Goal: Communication & Community: Participate in discussion

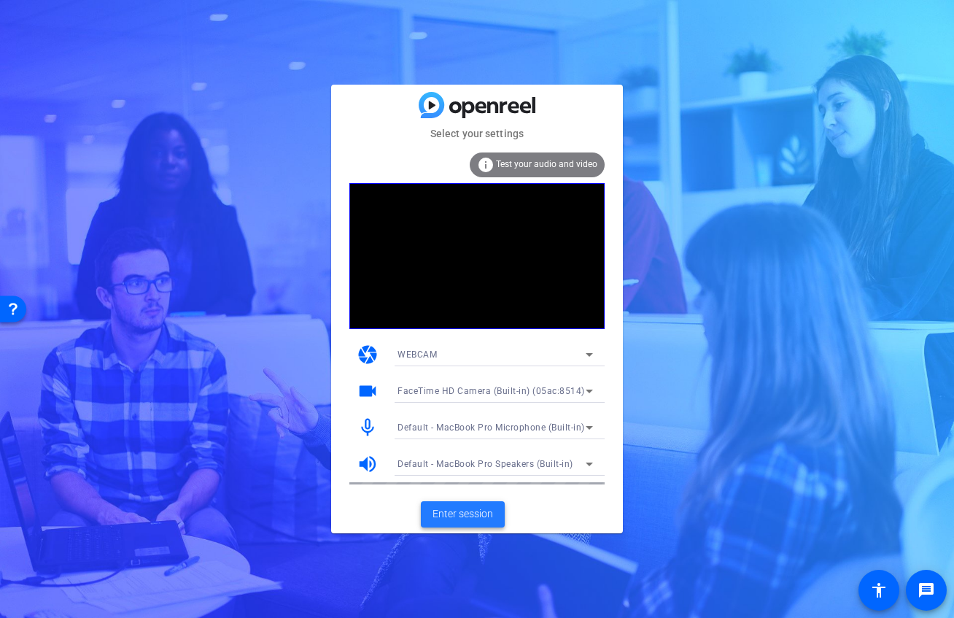
click at [473, 515] on span "Enter session" at bounding box center [463, 513] width 61 height 15
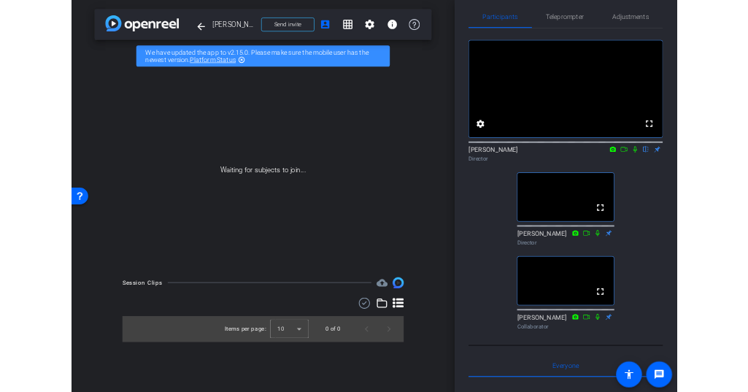
scroll to position [15, 0]
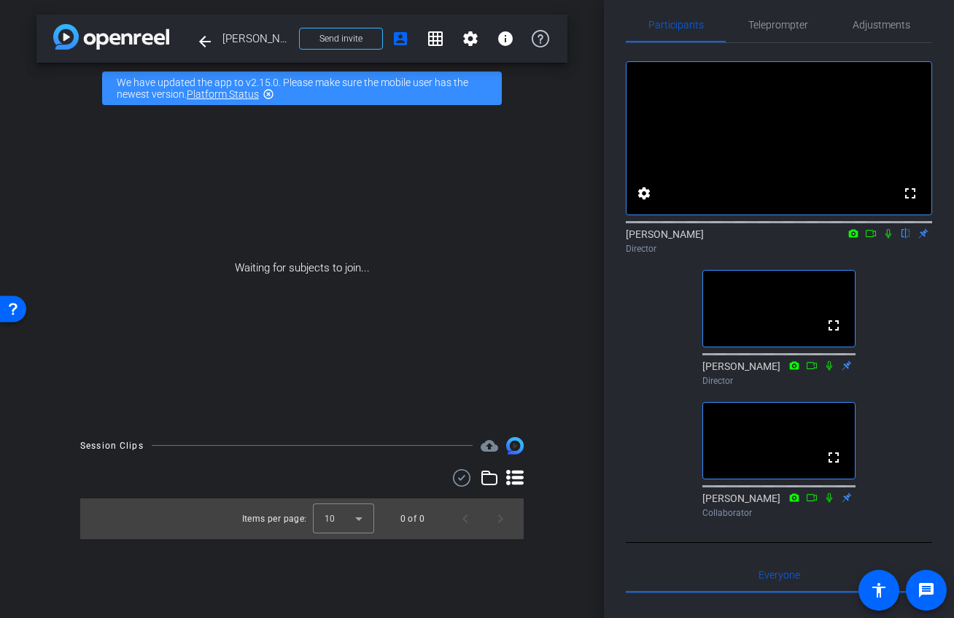
click at [932, 347] on div "fullscreen settings [PERSON_NAME] flip Director fullscreen [PERSON_NAME] Direct…" at bounding box center [779, 283] width 306 height 481
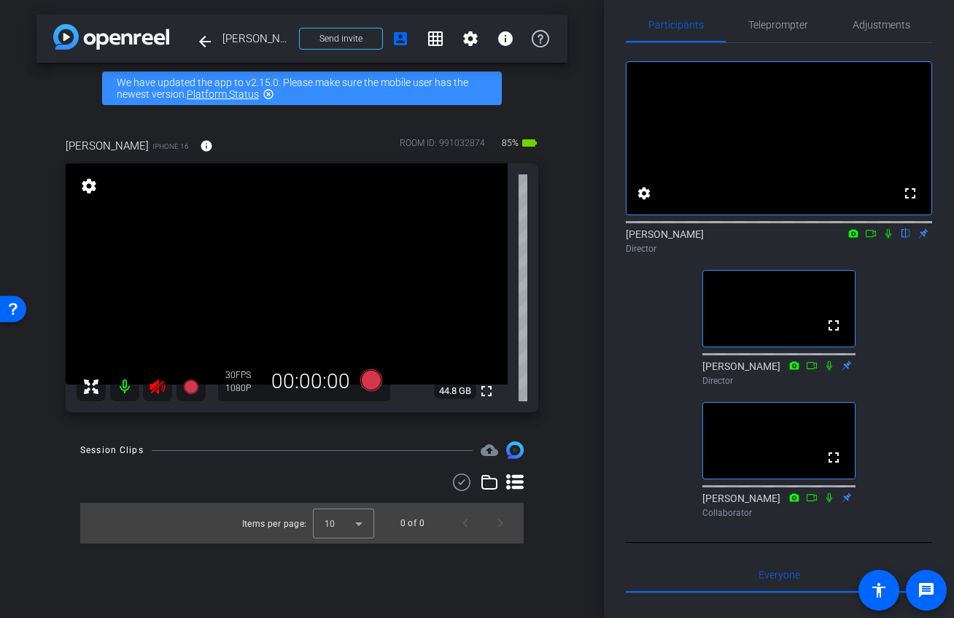
click at [157, 391] on icon at bounding box center [157, 386] width 15 height 15
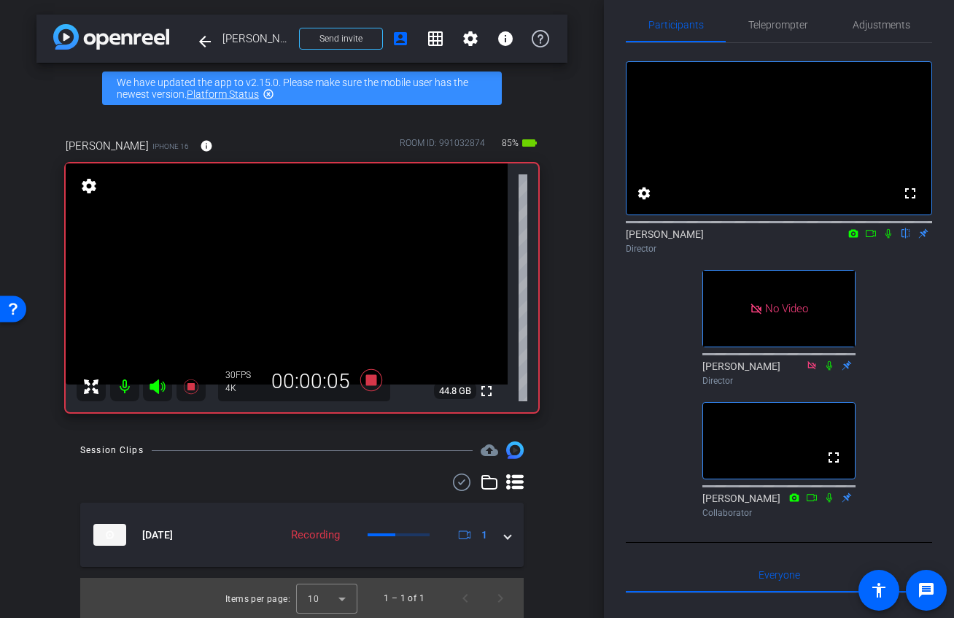
click at [873, 239] on icon at bounding box center [871, 233] width 12 height 10
click at [908, 239] on icon at bounding box center [906, 233] width 12 height 10
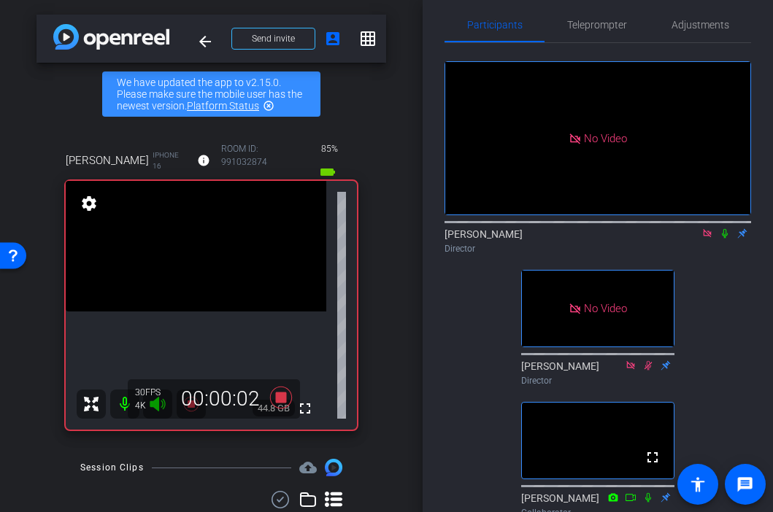
click at [726, 239] on icon at bounding box center [725, 233] width 12 height 10
click at [725, 239] on icon at bounding box center [725, 233] width 12 height 10
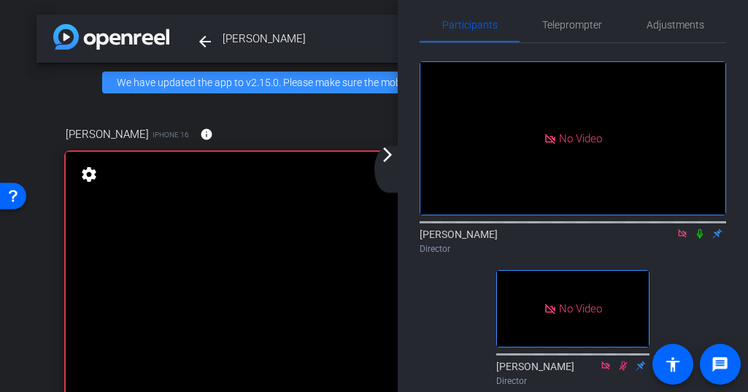
click at [700, 239] on icon at bounding box center [700, 233] width 12 height 10
click at [700, 239] on icon at bounding box center [700, 233] width 8 height 9
click at [702, 239] on icon at bounding box center [700, 233] width 12 height 10
click at [700, 239] on icon at bounding box center [700, 233] width 8 height 9
click at [700, 239] on icon at bounding box center [700, 233] width 12 height 10
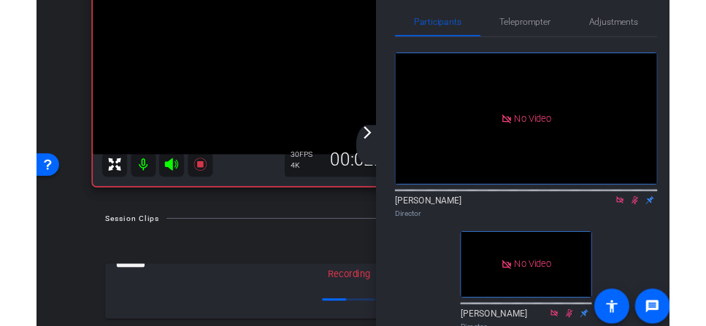
scroll to position [179, 0]
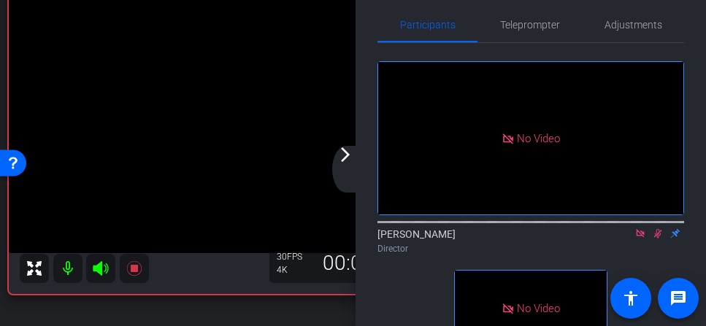
click at [662, 239] on icon at bounding box center [658, 233] width 12 height 10
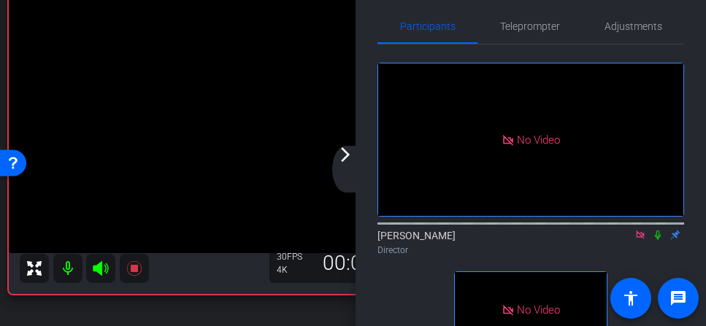
click at [657, 240] on icon at bounding box center [658, 235] width 12 height 10
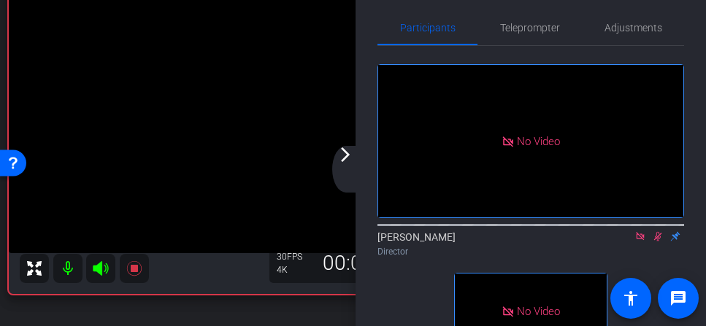
click at [657, 241] on icon at bounding box center [658, 236] width 12 height 10
click at [659, 241] on icon at bounding box center [658, 236] width 12 height 10
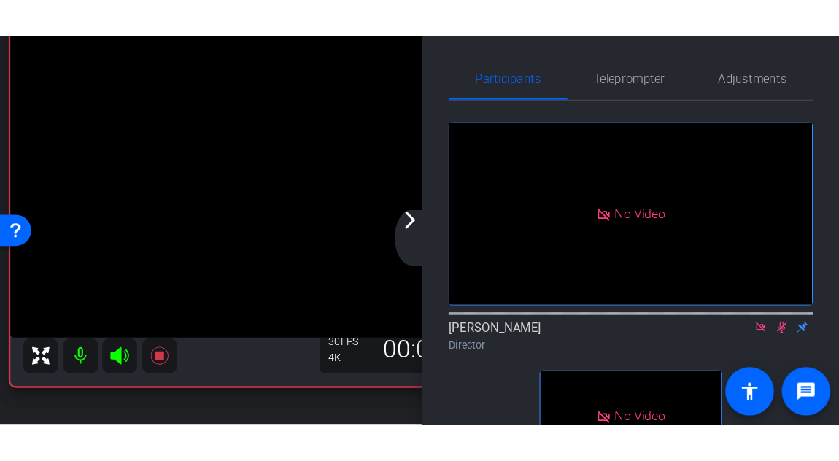
scroll to position [1, 0]
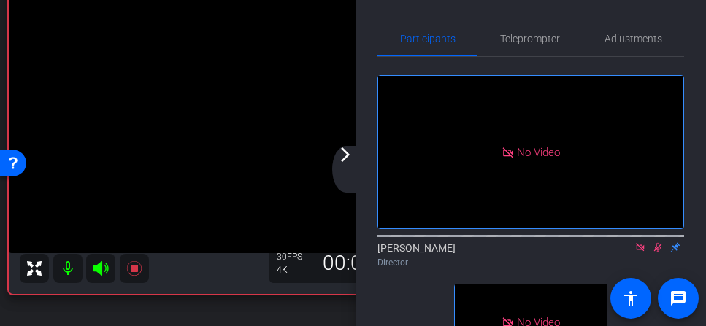
click at [659, 252] on icon at bounding box center [658, 247] width 8 height 9
click at [658, 252] on icon at bounding box center [657, 247] width 6 height 9
click at [658, 252] on icon at bounding box center [658, 247] width 12 height 10
click at [657, 252] on icon at bounding box center [657, 247] width 6 height 9
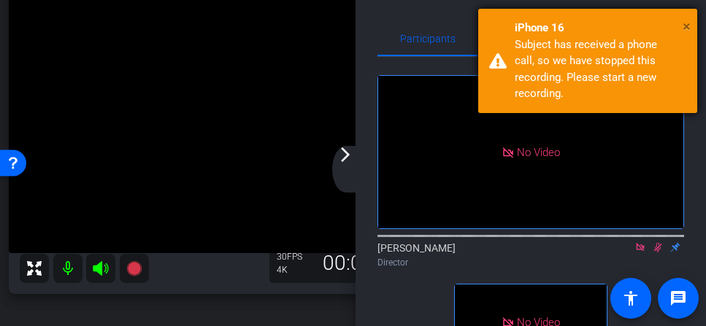
click at [688, 26] on span "×" at bounding box center [686, 27] width 8 height 18
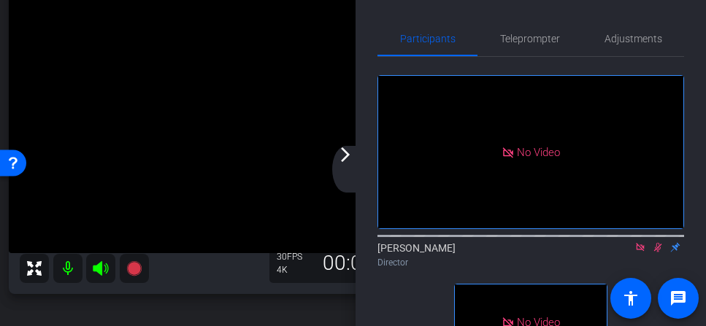
click at [658, 252] on icon at bounding box center [658, 247] width 12 height 10
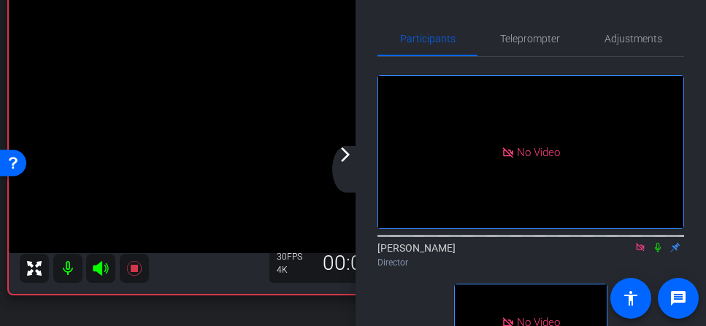
click at [657, 252] on icon at bounding box center [658, 247] width 12 height 10
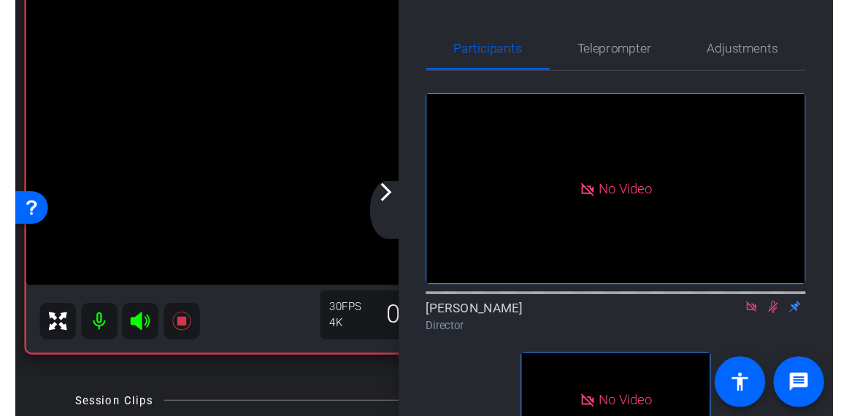
scroll to position [179, 0]
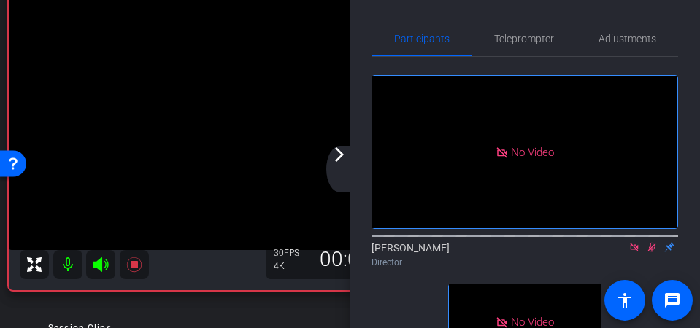
click at [654, 252] on icon at bounding box center [652, 247] width 8 height 9
click at [651, 252] on icon at bounding box center [652, 247] width 12 height 10
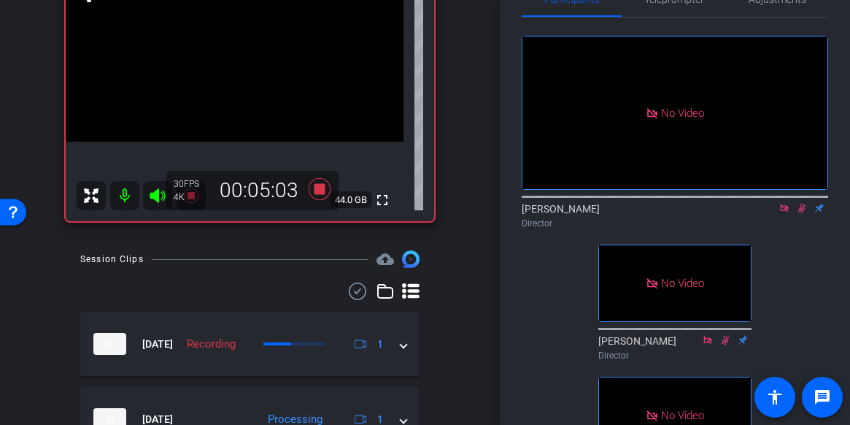
scroll to position [39, 0]
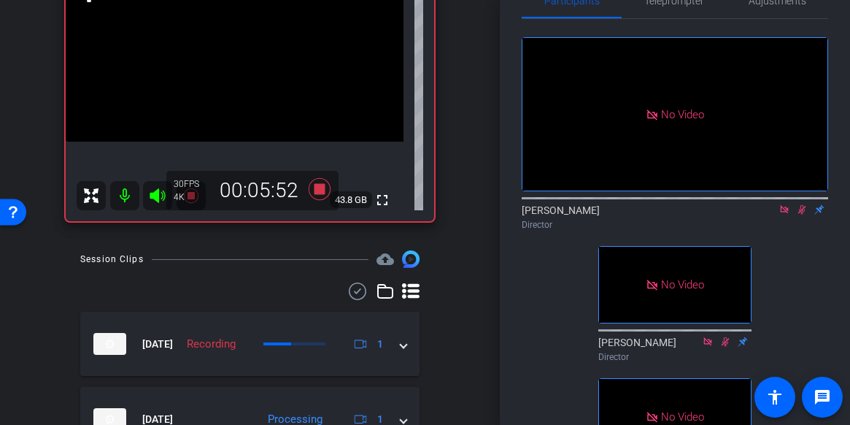
click at [805, 215] on icon at bounding box center [802, 209] width 8 height 9
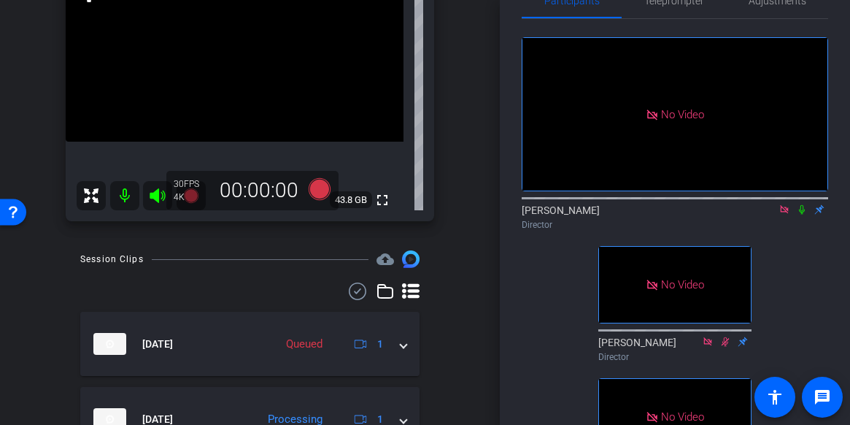
click at [801, 215] on icon at bounding box center [802, 209] width 12 height 10
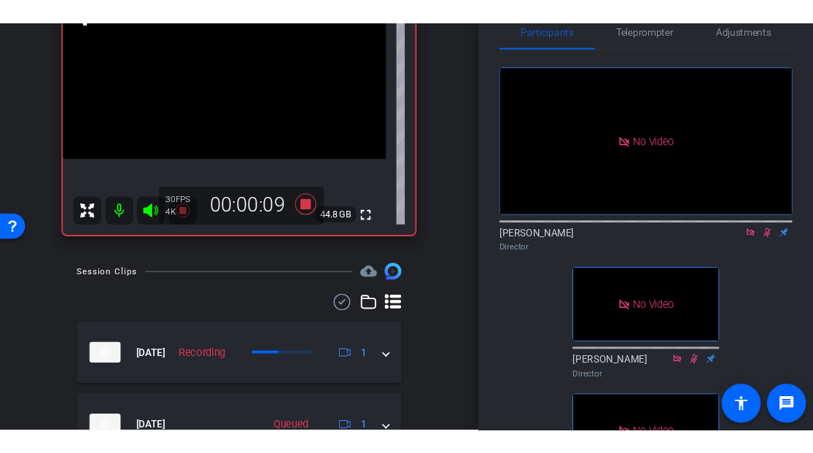
scroll to position [31, 0]
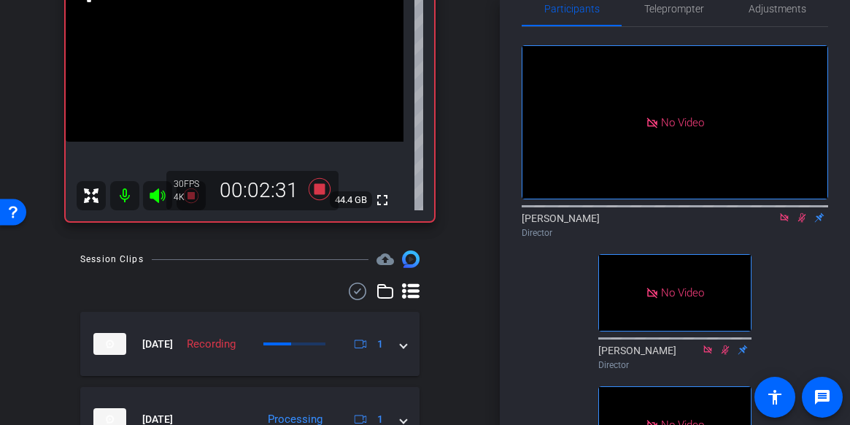
click at [802, 223] on icon at bounding box center [802, 217] width 8 height 9
click at [801, 223] on icon at bounding box center [802, 217] width 12 height 10
click at [804, 223] on icon at bounding box center [802, 217] width 12 height 10
click at [800, 223] on icon at bounding box center [802, 217] width 12 height 10
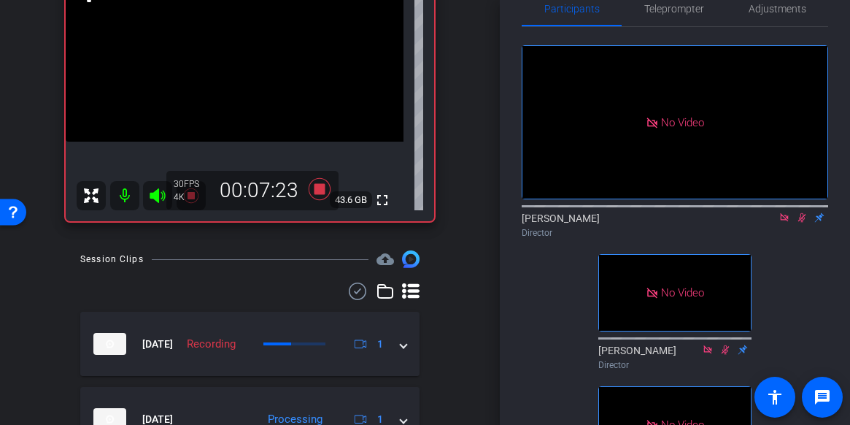
click at [803, 223] on icon at bounding box center [802, 217] width 12 height 10
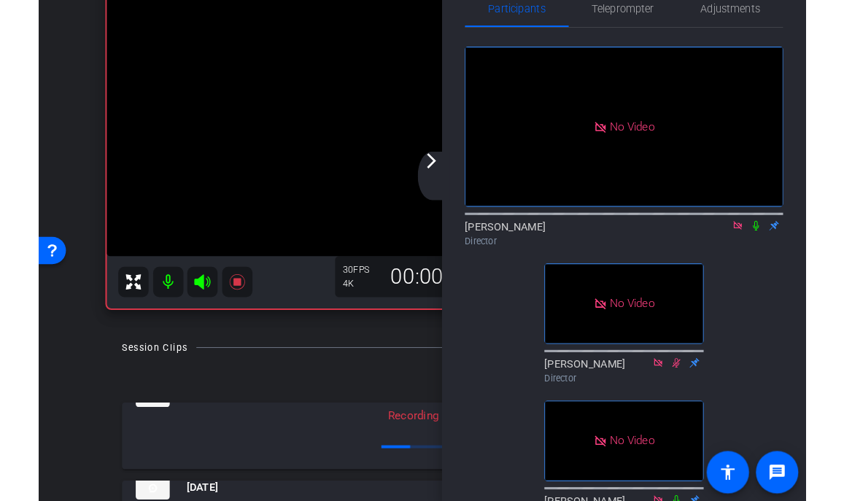
scroll to position [97, 0]
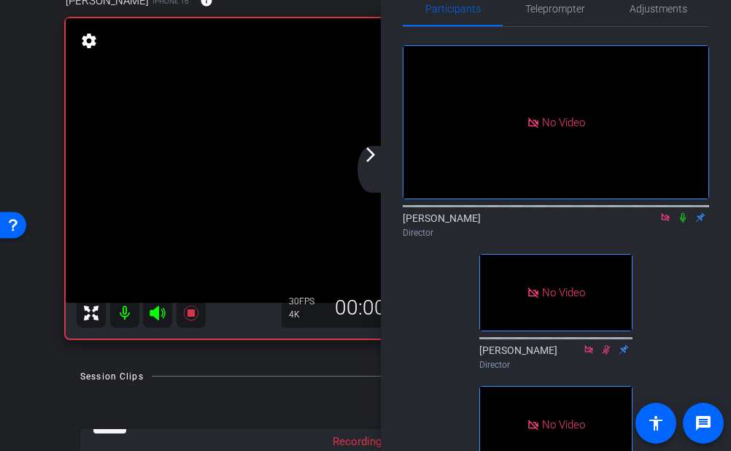
click at [684, 223] on icon at bounding box center [683, 217] width 12 height 10
click at [682, 223] on icon at bounding box center [683, 217] width 12 height 10
click at [684, 223] on icon at bounding box center [683, 217] width 12 height 10
click at [684, 223] on icon at bounding box center [683, 217] width 8 height 9
click at [686, 223] on icon at bounding box center [683, 217] width 12 height 10
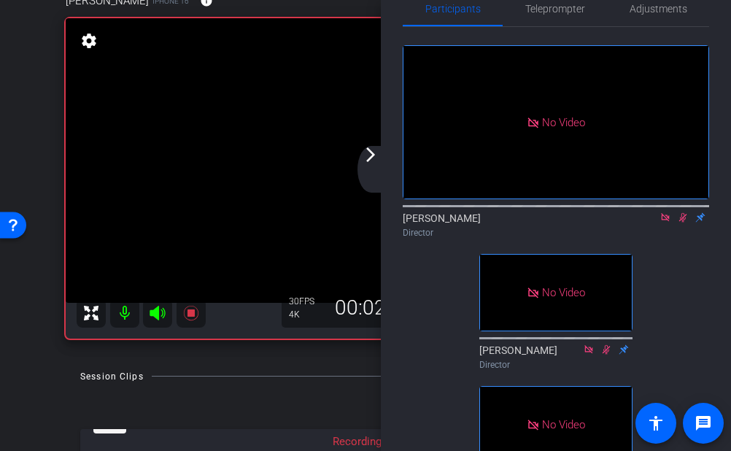
click at [683, 223] on icon at bounding box center [683, 217] width 12 height 10
click at [683, 223] on icon at bounding box center [683, 217] width 8 height 9
click at [684, 223] on icon at bounding box center [683, 217] width 12 height 10
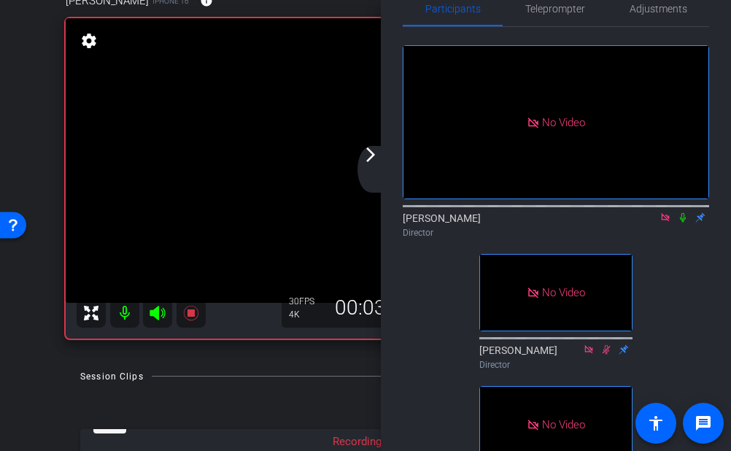
click at [684, 223] on icon at bounding box center [683, 217] width 12 height 10
click at [687, 223] on icon at bounding box center [683, 217] width 12 height 10
click at [684, 223] on icon at bounding box center [683, 217] width 12 height 10
click at [684, 223] on icon at bounding box center [683, 217] width 6 height 9
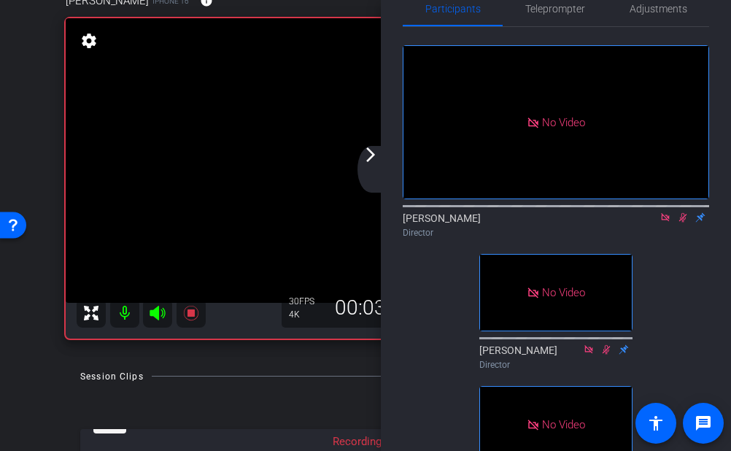
click at [684, 223] on icon at bounding box center [683, 217] width 12 height 10
click at [681, 223] on icon at bounding box center [683, 217] width 8 height 9
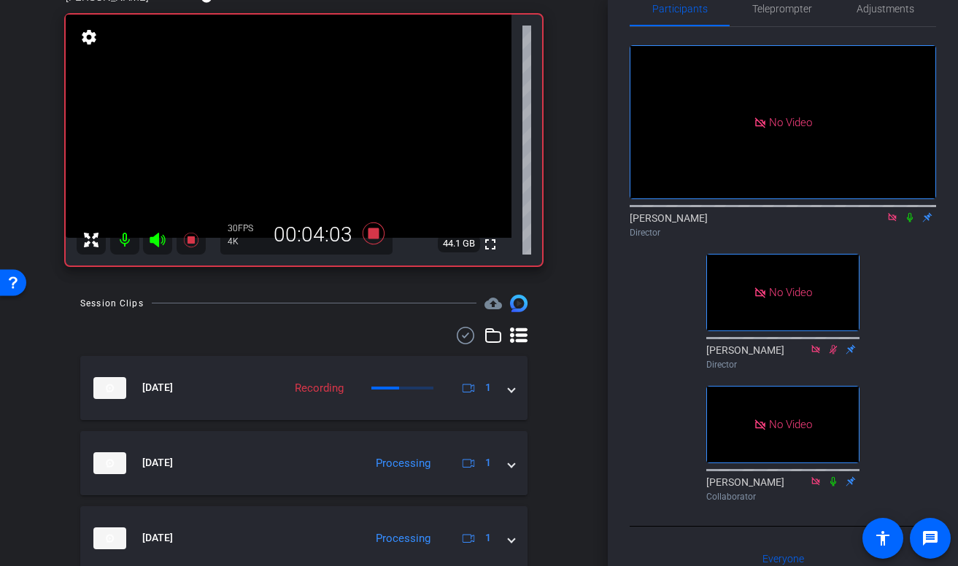
scroll to position [131, 0]
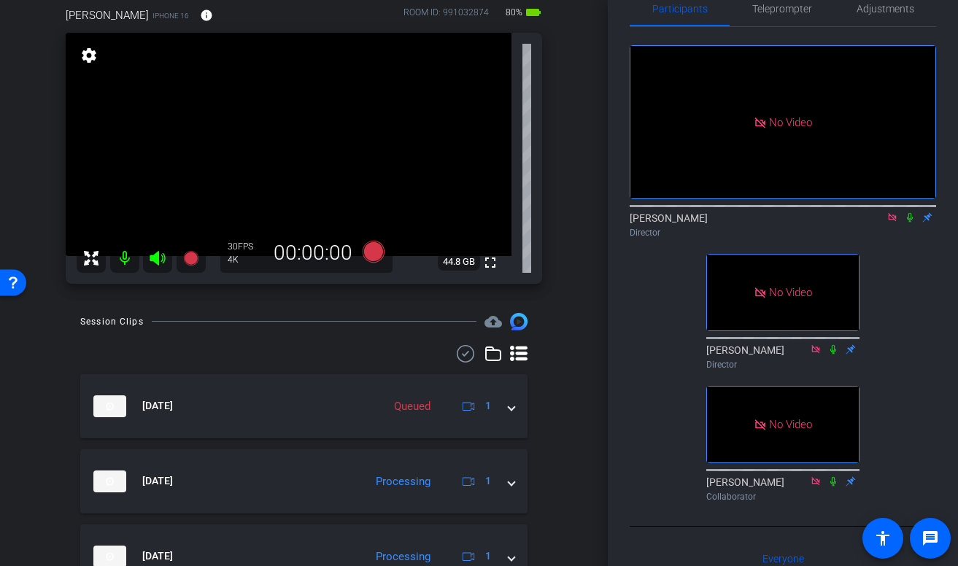
click at [892, 223] on icon at bounding box center [892, 217] width 12 height 10
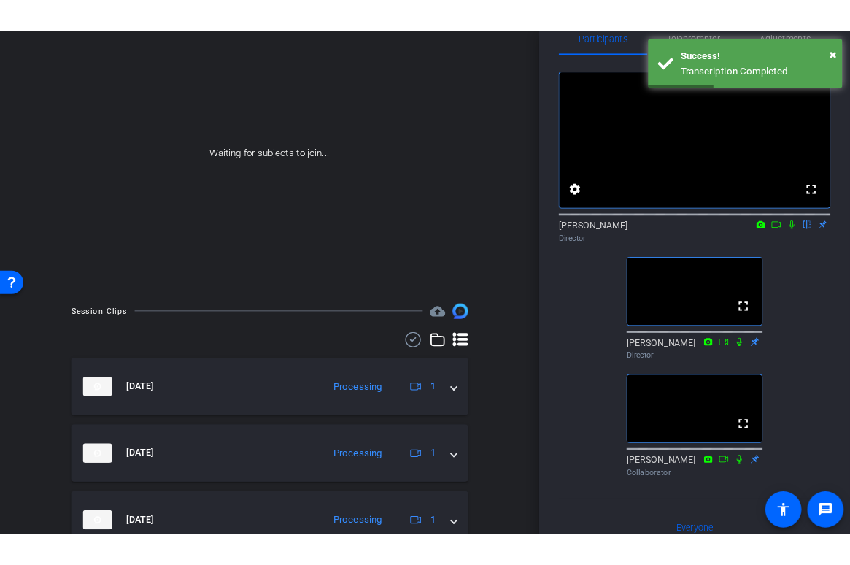
scroll to position [124, 0]
